Goal: Navigation & Orientation: Find specific page/section

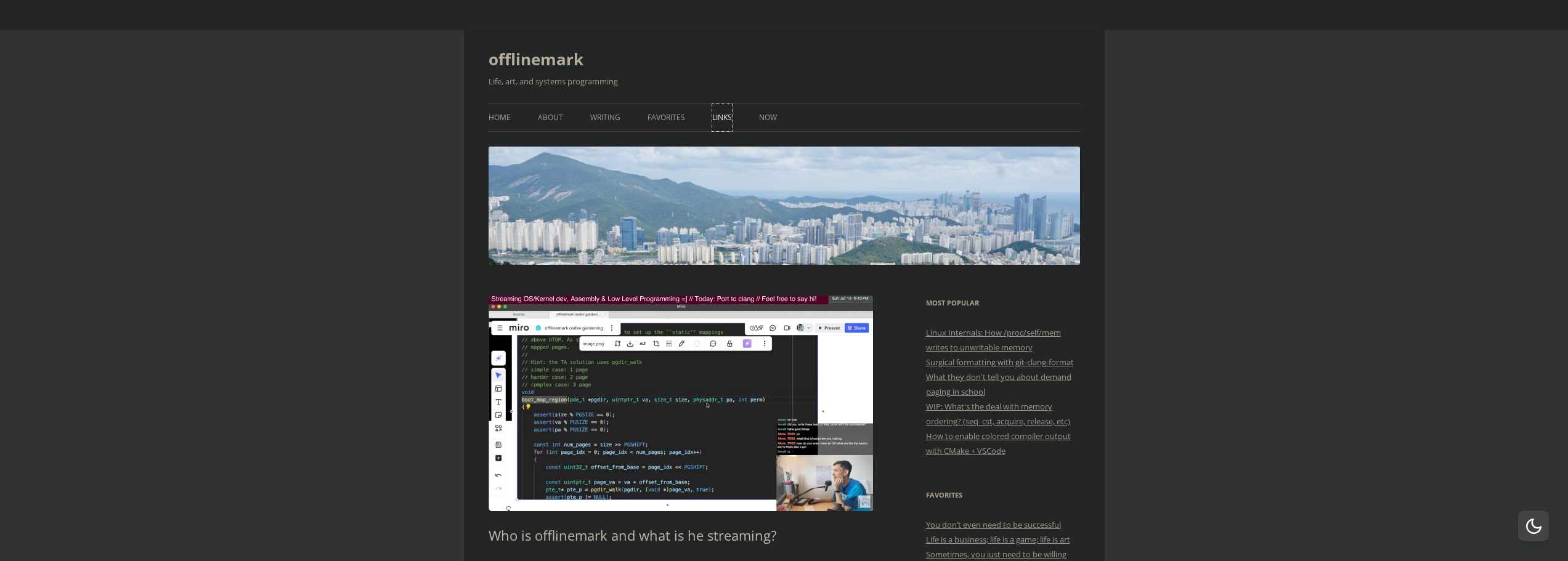
click at [723, 113] on link "Links" at bounding box center [722, 118] width 20 height 27
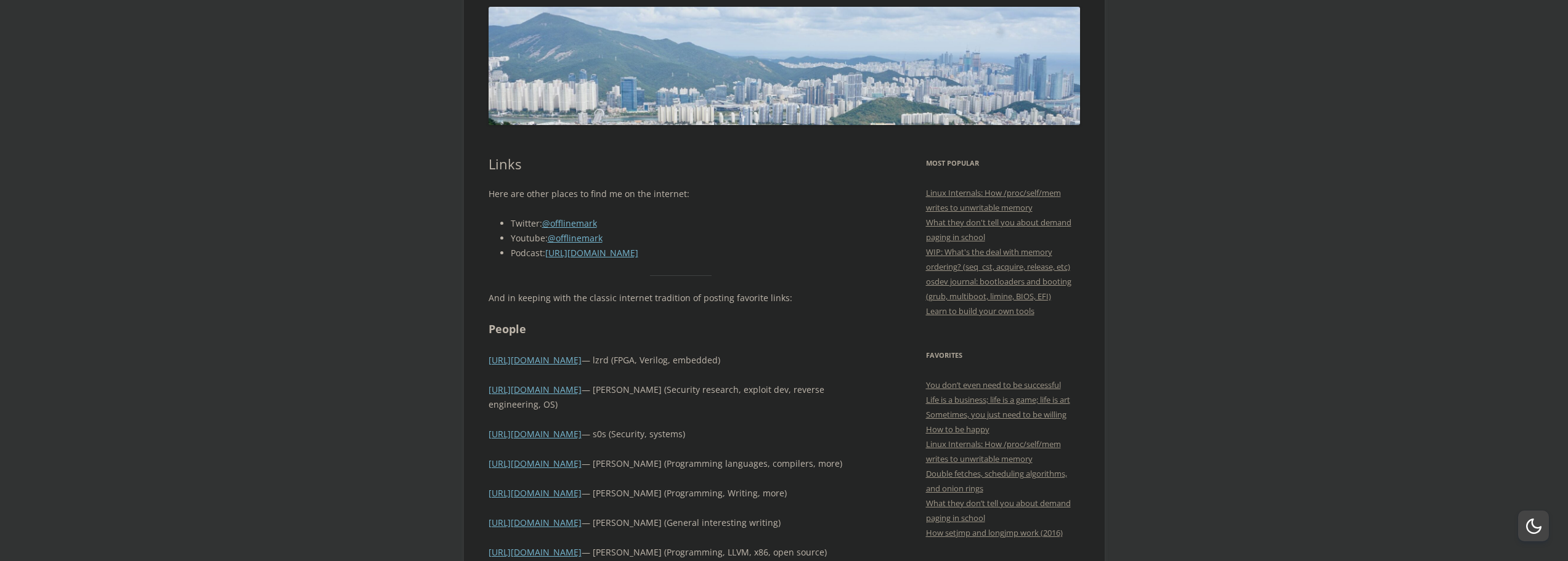
scroll to position [185, 0]
